Goal: Find specific page/section: Find specific page/section

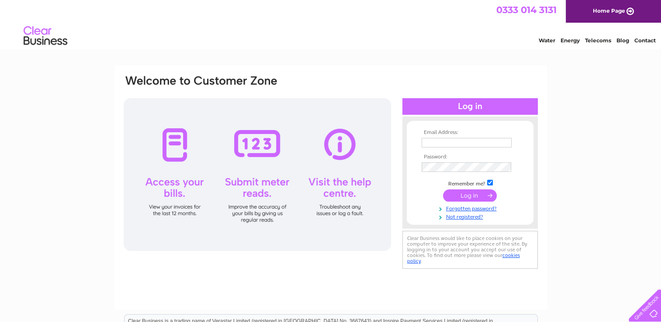
type input "ccpcltd@hotmail.co.uk"
click at [474, 197] on input "submit" at bounding box center [470, 196] width 54 height 12
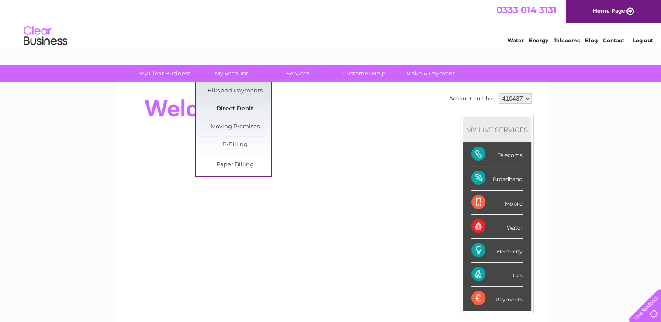
click at [223, 102] on link "Direct Debit" at bounding box center [235, 108] width 72 height 17
click at [224, 92] on link "Bills and Payments" at bounding box center [235, 91] width 72 height 17
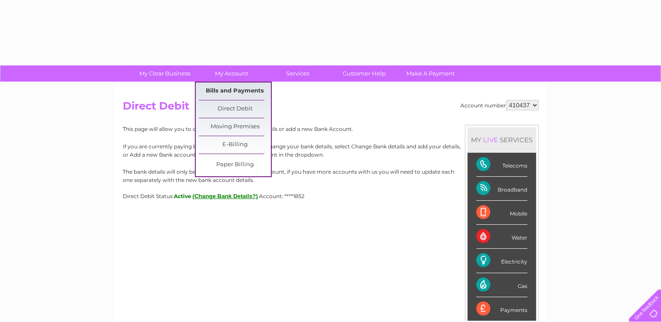
click at [231, 91] on link "Bills and Payments" at bounding box center [235, 91] width 72 height 17
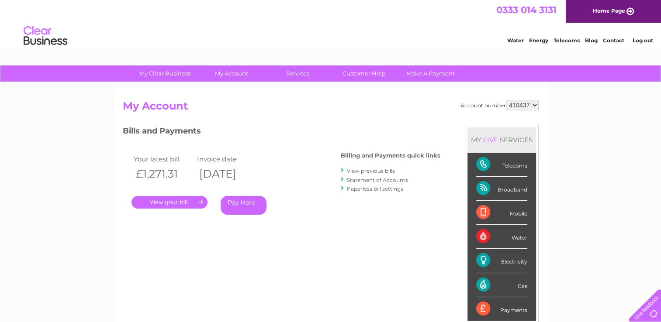
click at [168, 201] on link "." at bounding box center [169, 202] width 76 height 13
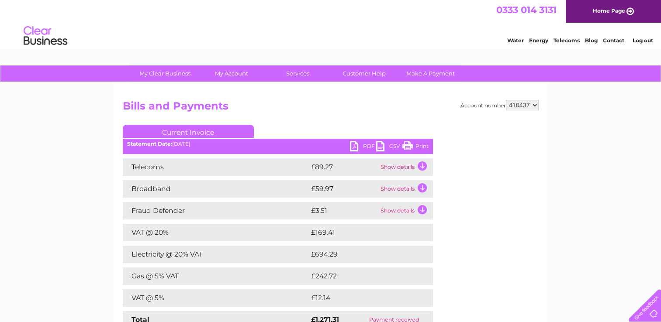
click at [364, 147] on link "PDF" at bounding box center [363, 147] width 26 height 13
